Goal: Task Accomplishment & Management: Use online tool/utility

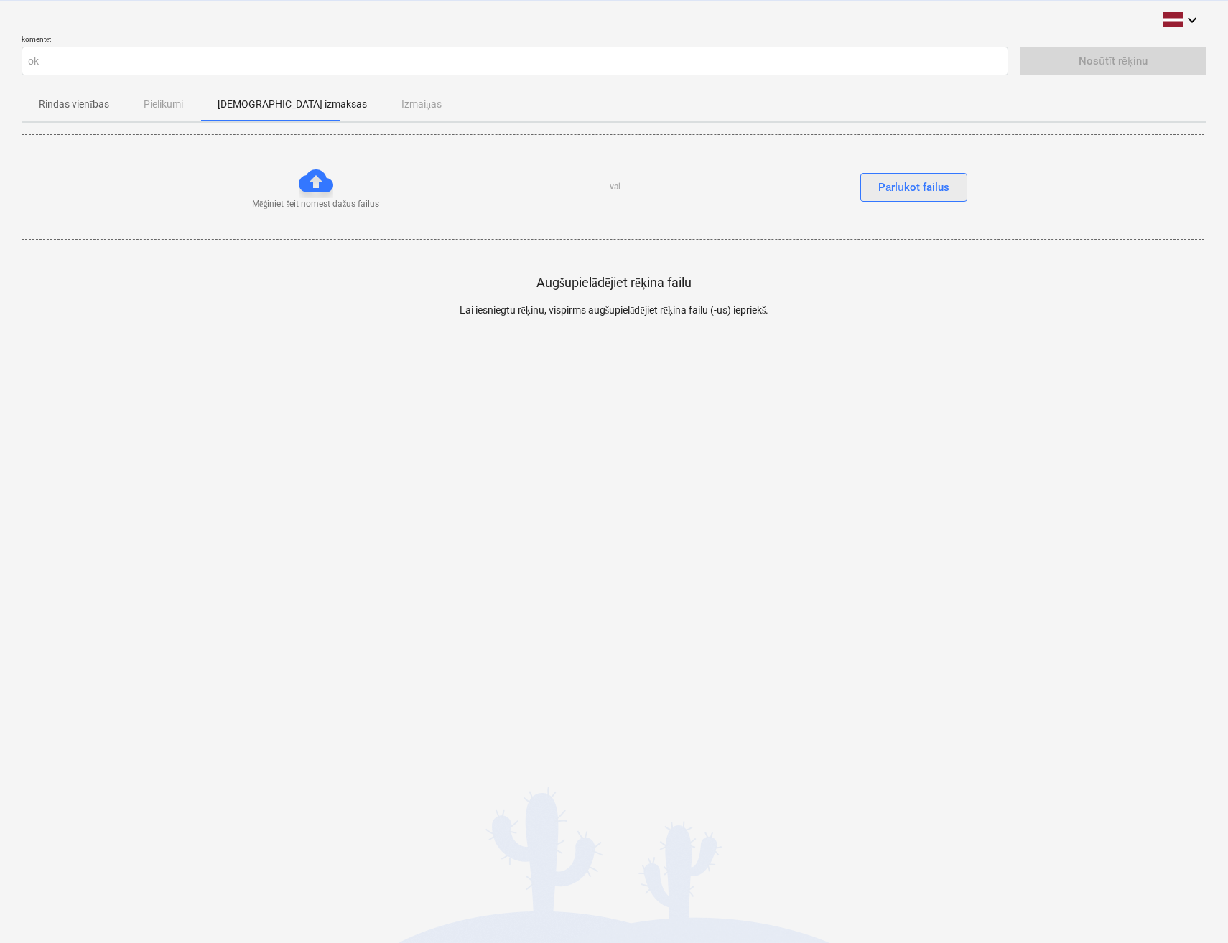
click at [885, 186] on div "Pārlūkot failus" at bounding box center [913, 187] width 71 height 19
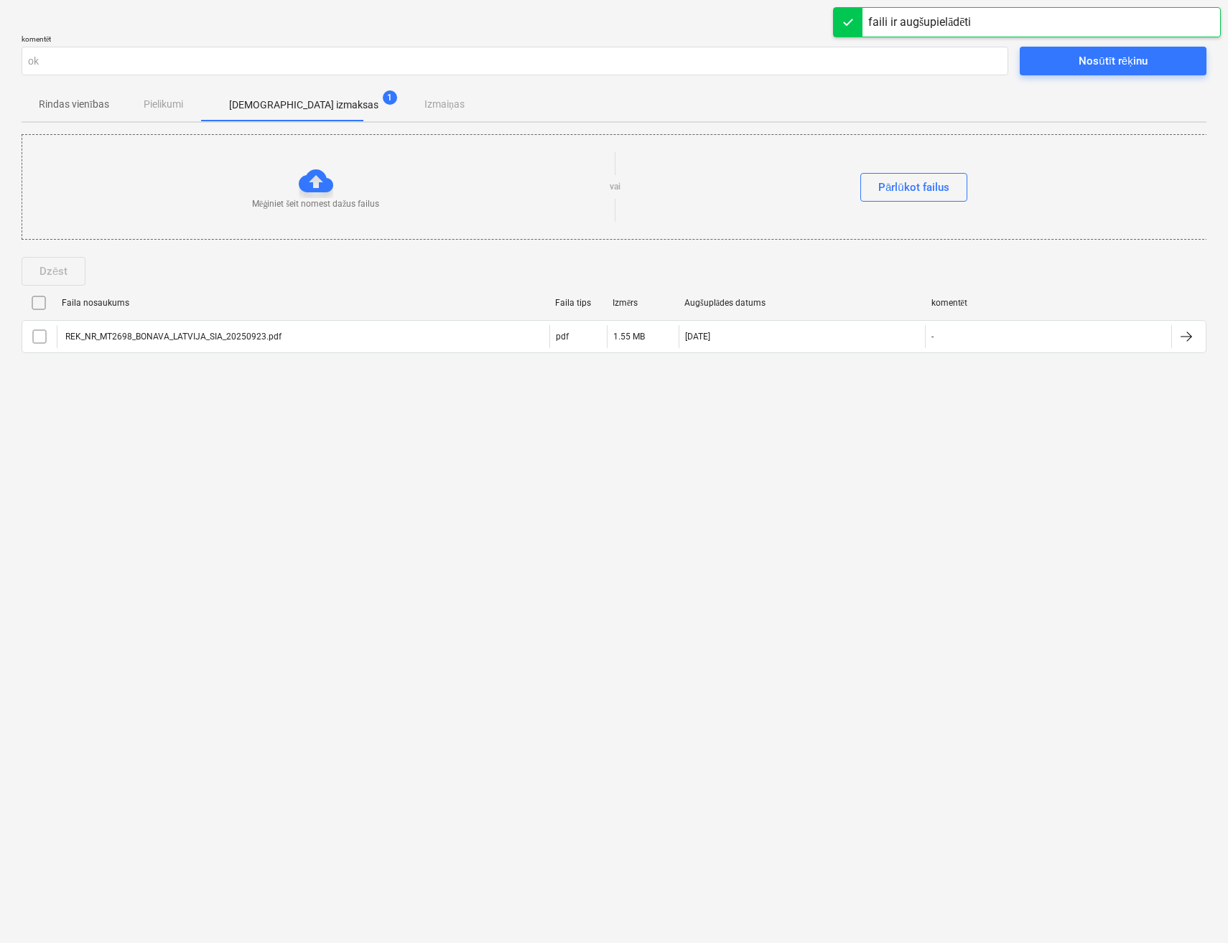
click at [1086, 65] on div "Nosūtīt rēķinu" at bounding box center [1112, 61] width 68 height 19
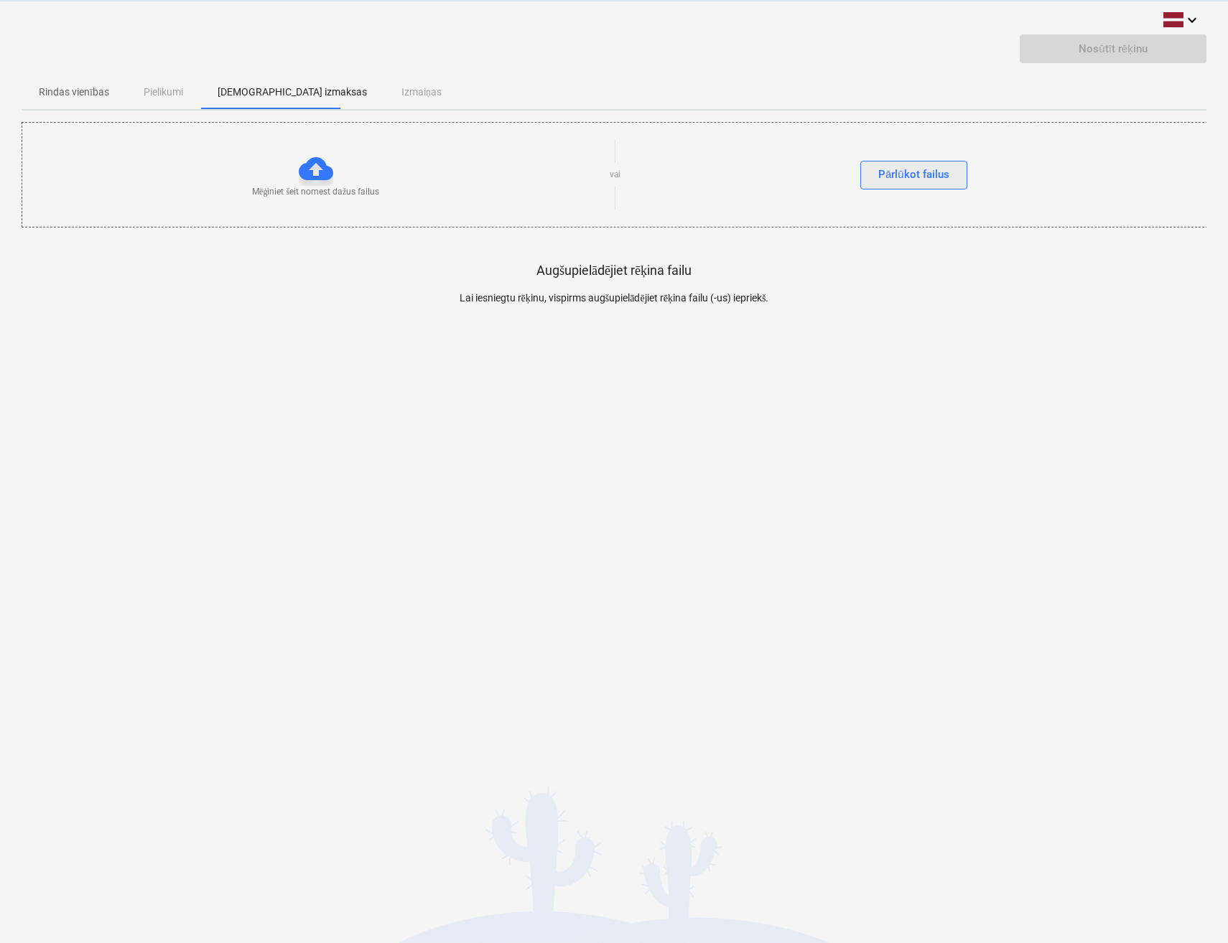
click at [889, 176] on div "Pārlūkot failus" at bounding box center [913, 174] width 71 height 19
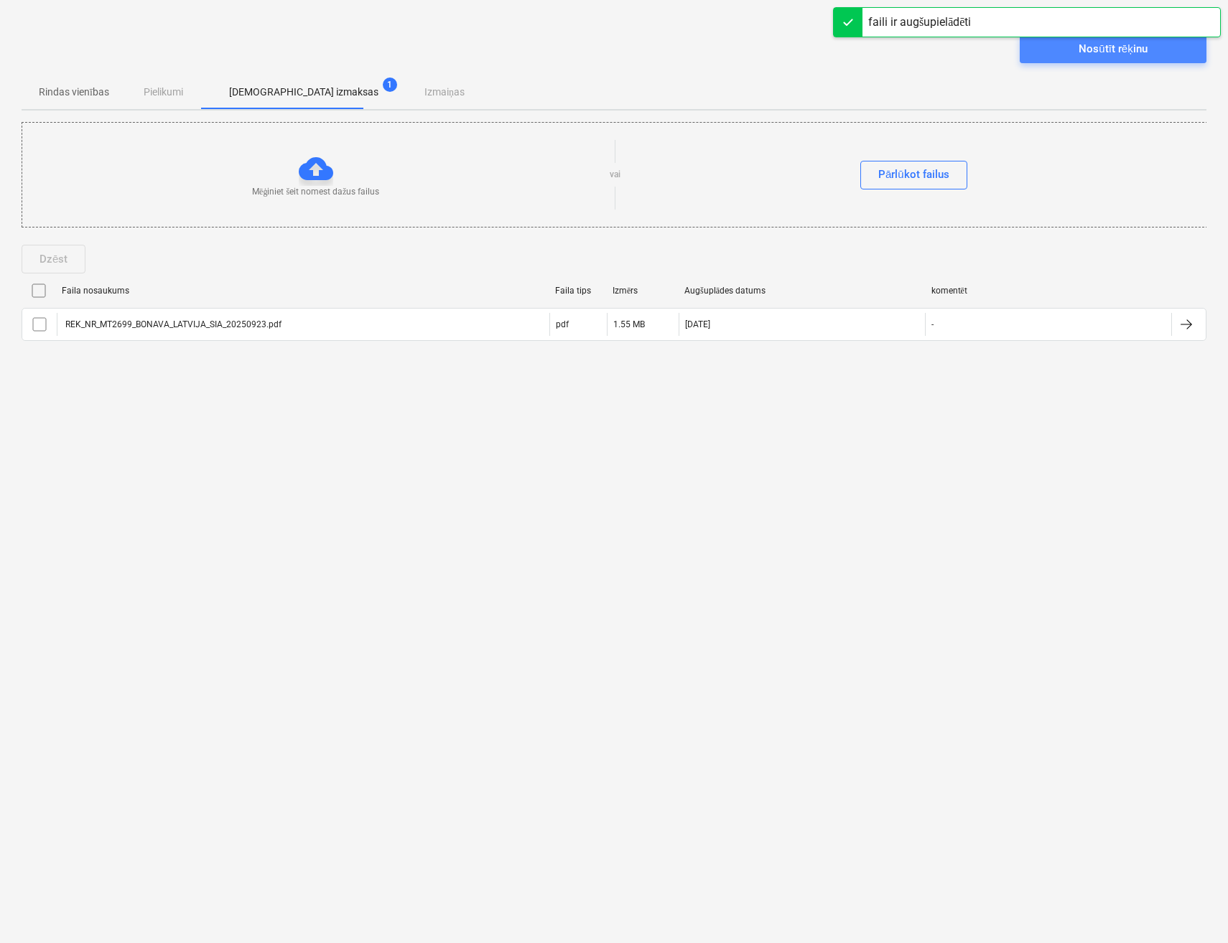
click at [1081, 54] on div "Nosūtīt rēķinu" at bounding box center [1112, 48] width 68 height 19
